Goal: Transaction & Acquisition: Purchase product/service

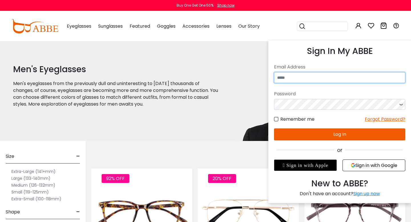
type input "**********"
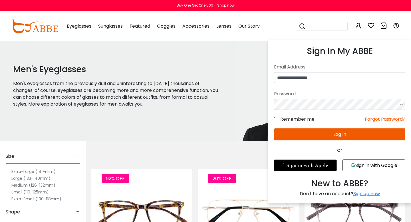
click at [340, 135] on button "Log In" at bounding box center [339, 135] width 131 height 12
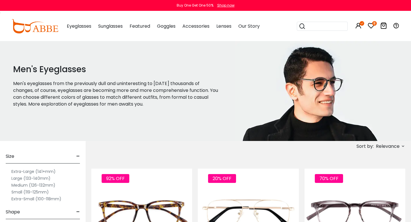
click at [371, 27] on icon at bounding box center [371, 25] width 7 height 7
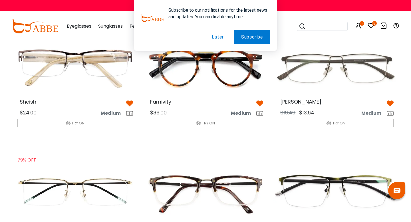
scroll to position [39, 0]
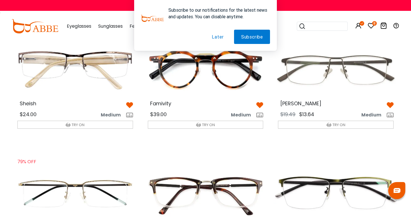
click at [217, 37] on button "Later" at bounding box center [218, 37] width 26 height 14
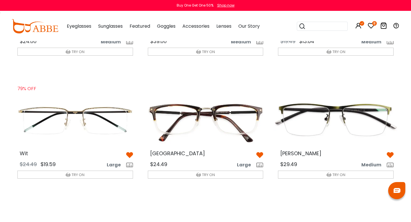
scroll to position [112, 0]
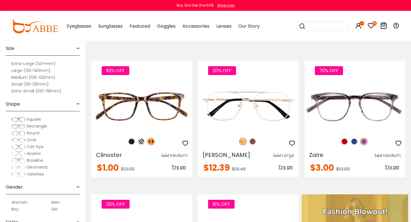
scroll to position [108, 0]
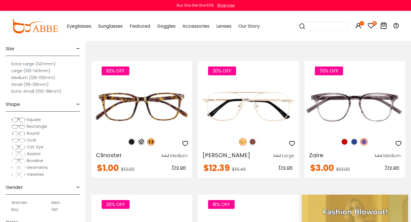
click at [32, 126] on span "Rectangle" at bounding box center [37, 127] width 20 height 6
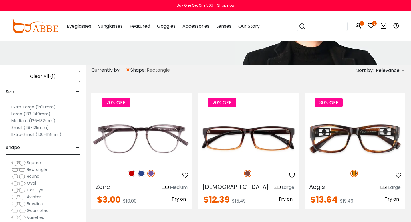
scroll to position [79, 0]
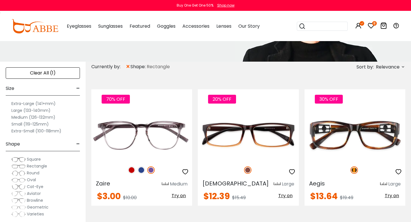
click at [19, 117] on label "Medium (126-132mm)" at bounding box center [33, 117] width 44 height 7
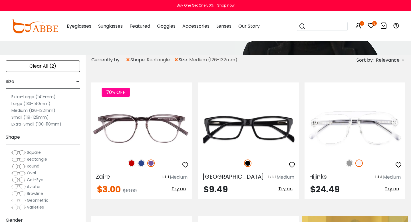
scroll to position [87, 0]
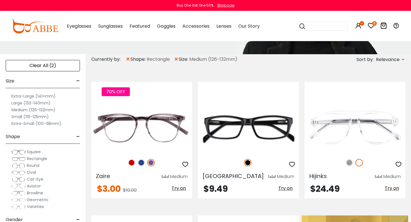
click at [18, 118] on label "Small (119-125mm)" at bounding box center [29, 116] width 37 height 7
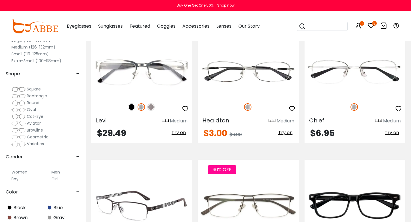
scroll to position [689, 0]
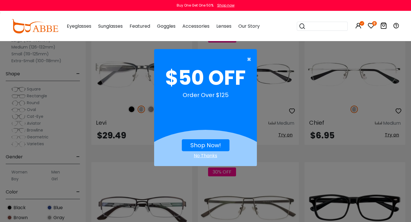
click at [251, 56] on span "×" at bounding box center [250, 59] width 7 height 11
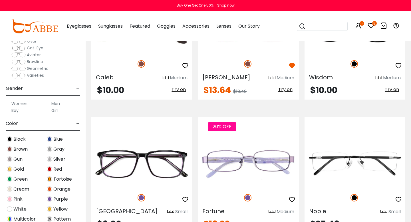
scroll to position [73, 0]
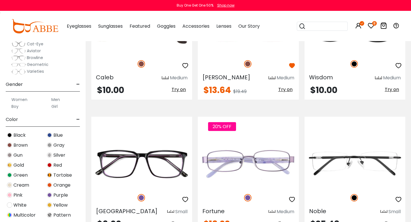
click at [57, 99] on label "Men" at bounding box center [55, 99] width 9 height 7
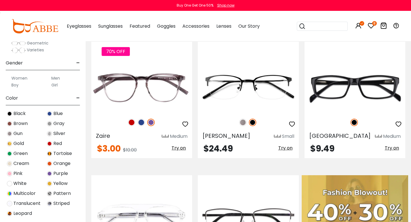
scroll to position [93, 0]
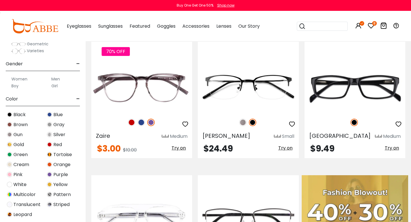
click at [9, 145] on img at bounding box center [9, 144] width 5 height 5
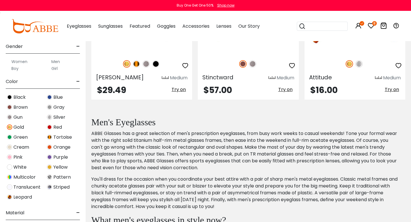
scroll to position [110, 0]
click at [9, 107] on img at bounding box center [9, 107] width 5 height 5
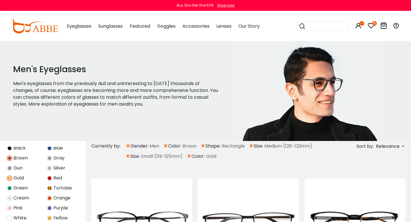
scroll to position [216, 0]
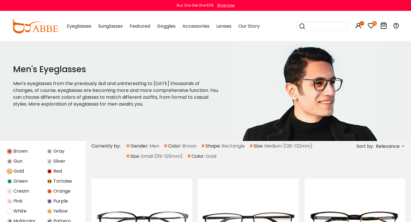
click at [10, 171] on img at bounding box center [9, 171] width 5 height 5
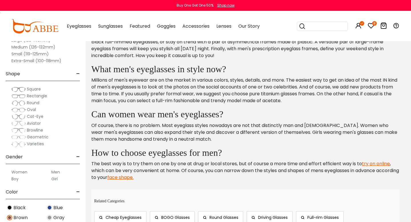
scroll to position [615, 0]
